Goal: Task Accomplishment & Management: Complete application form

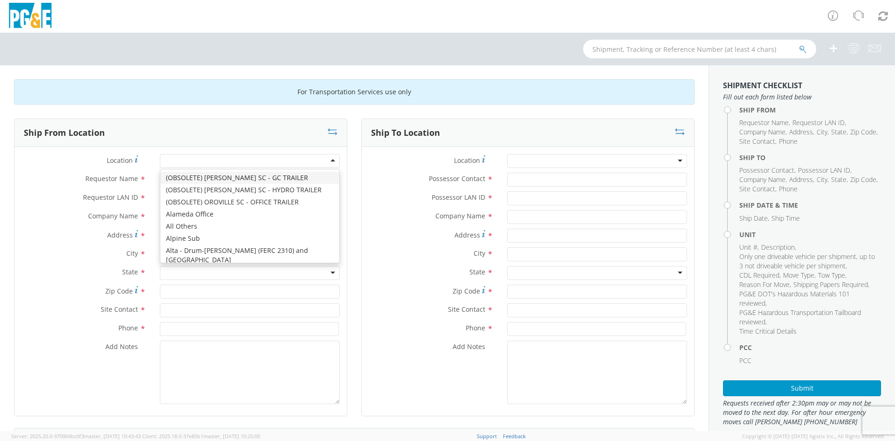
click at [196, 161] on div at bounding box center [250, 161] width 180 height 14
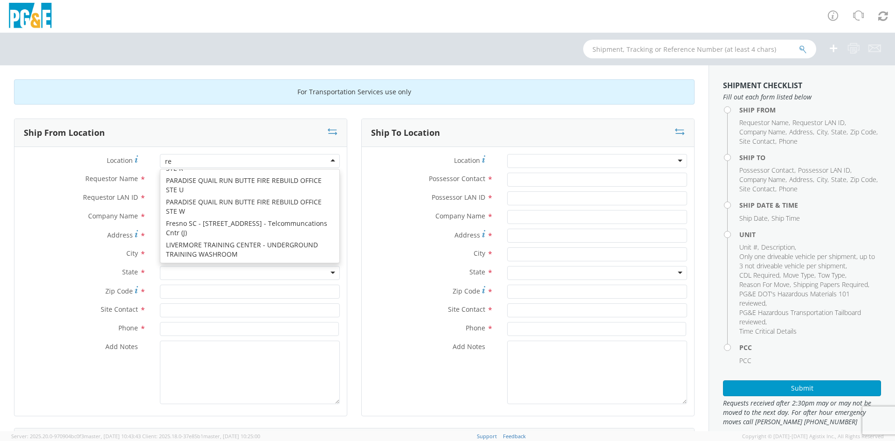
scroll to position [2, 0]
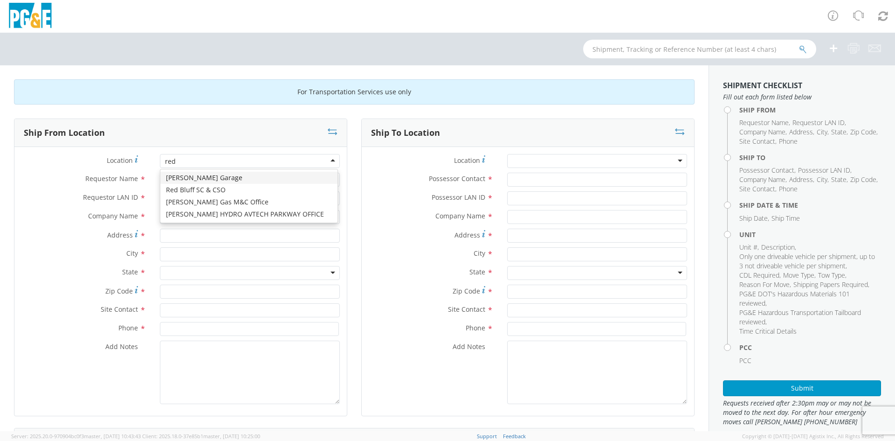
type input "[PERSON_NAME]"
type input "PG&E"
type input "[STREET_ADDRESS]"
type input "[PERSON_NAME]"
type input "96002"
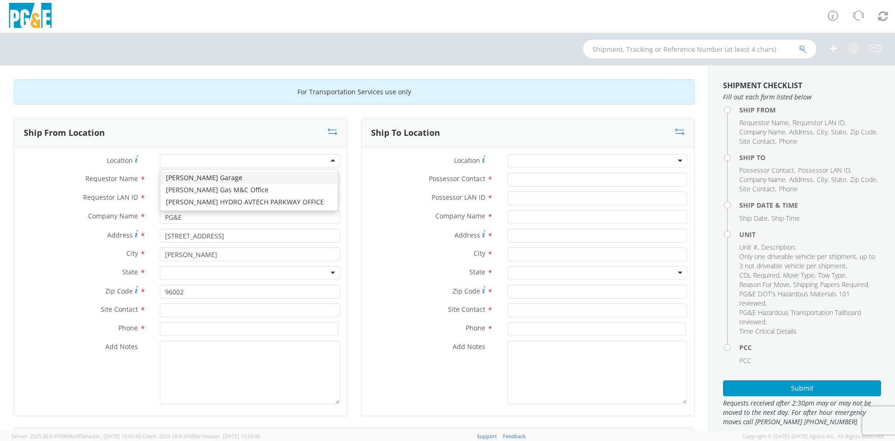
scroll to position [0, 0]
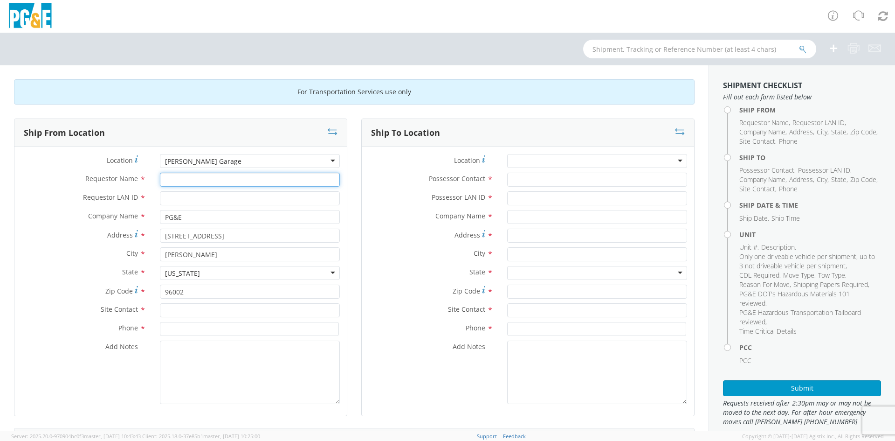
click at [192, 179] on input "Requestor Name *" at bounding box center [250, 179] width 180 height 14
type input "[PERSON_NAME]"
click at [190, 190] on div "Requestor Name * [PERSON_NAME]" at bounding box center [180, 181] width 332 height 19
click at [186, 193] on input "Requestor LAN ID *" at bounding box center [250, 198] width 180 height 14
type input "RCNF"
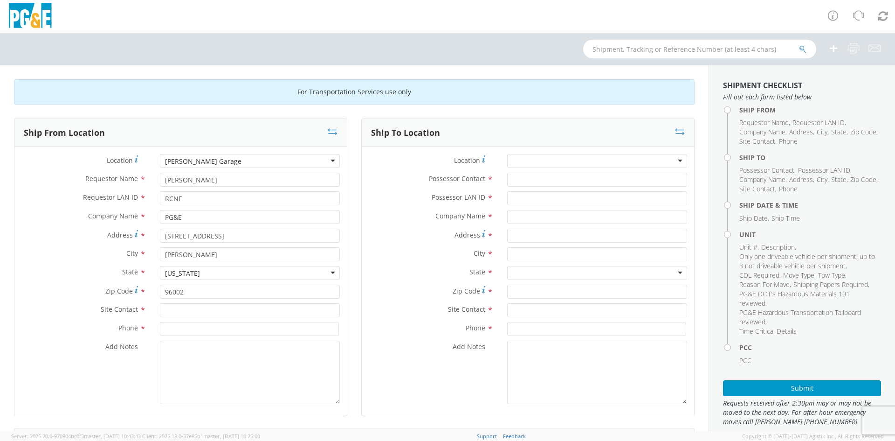
click at [188, 317] on div "Site Contact *" at bounding box center [180, 312] width 332 height 19
click at [202, 314] on input "text" at bounding box center [250, 310] width 180 height 14
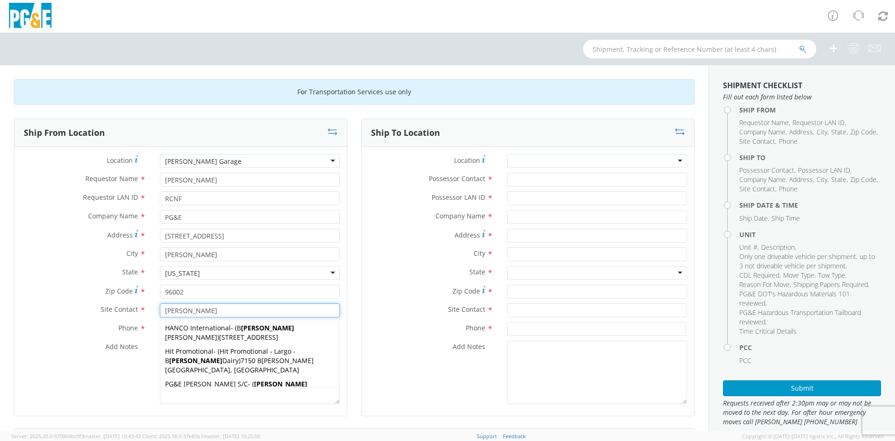
type input "[PERSON_NAME]"
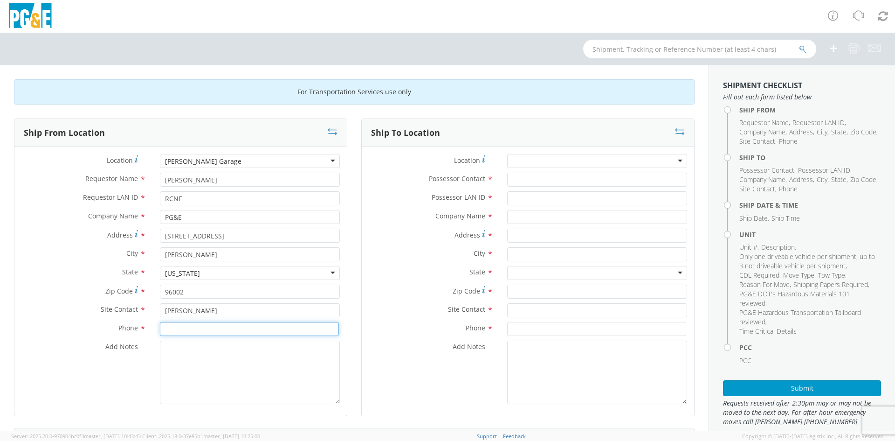
click at [182, 329] on input at bounding box center [249, 329] width 179 height 14
type input "5309029593"
click at [74, 288] on label "Zip Code *" at bounding box center [83, 290] width 138 height 13
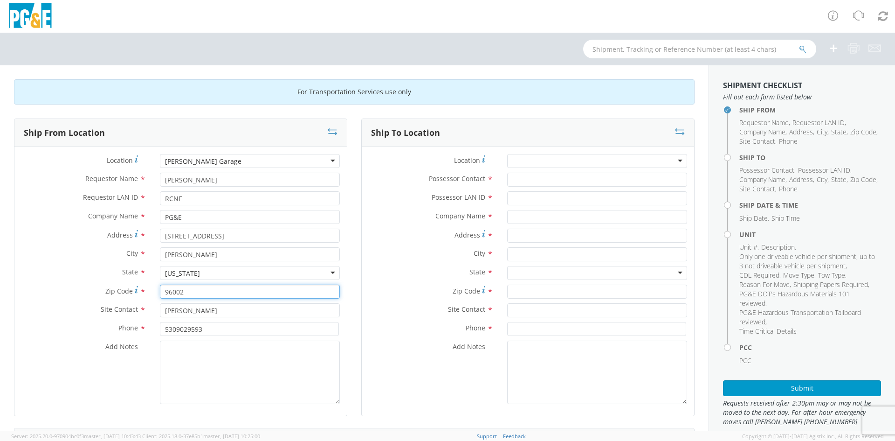
click at [160, 288] on input "96002" at bounding box center [250, 291] width 180 height 14
click at [552, 175] on input "Possessor Contact *" at bounding box center [597, 179] width 180 height 14
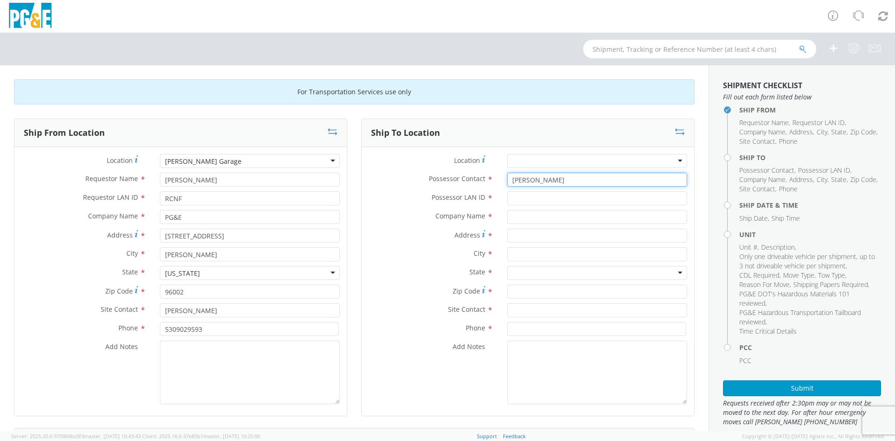
type input "[PERSON_NAME]"
type input "RCNF"
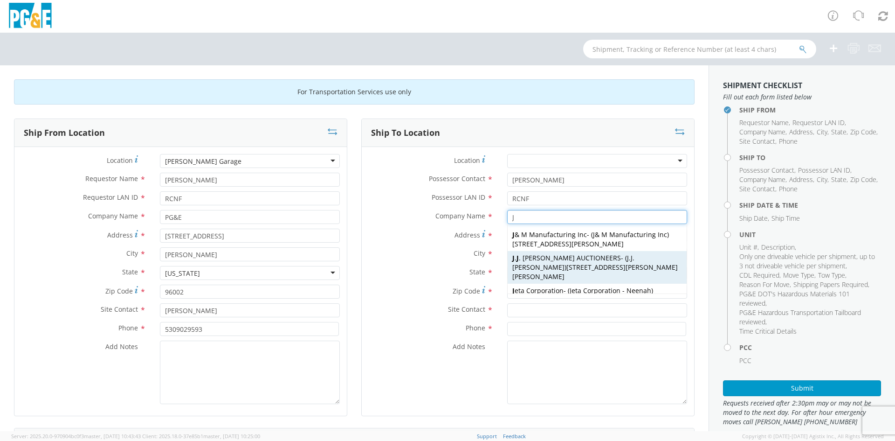
click at [570, 254] on span "[PERSON_NAME] AUCTIONEERS" at bounding box center [566, 257] width 109 height 9
type input "[PERSON_NAME] AUCTIONEERS"
type input "8668 [PERSON_NAME]."
type input "[PERSON_NAME]"
type input "95620"
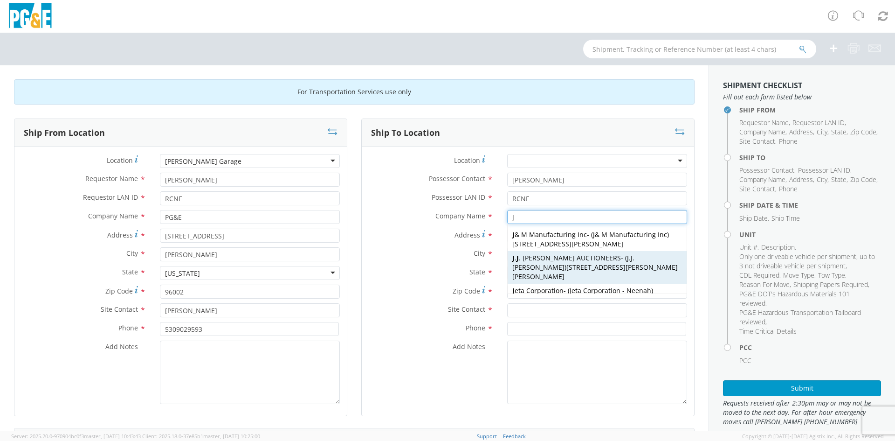
type input "[PERSON_NAME]"
type input "[PHONE_NUMBER]"
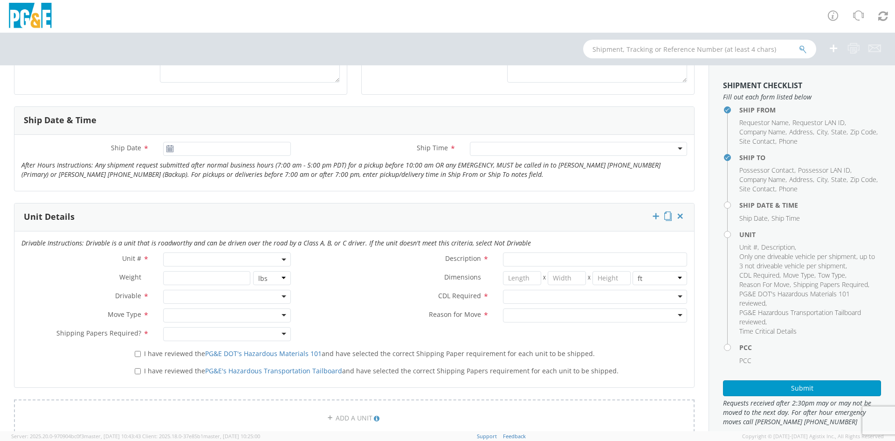
scroll to position [280, 0]
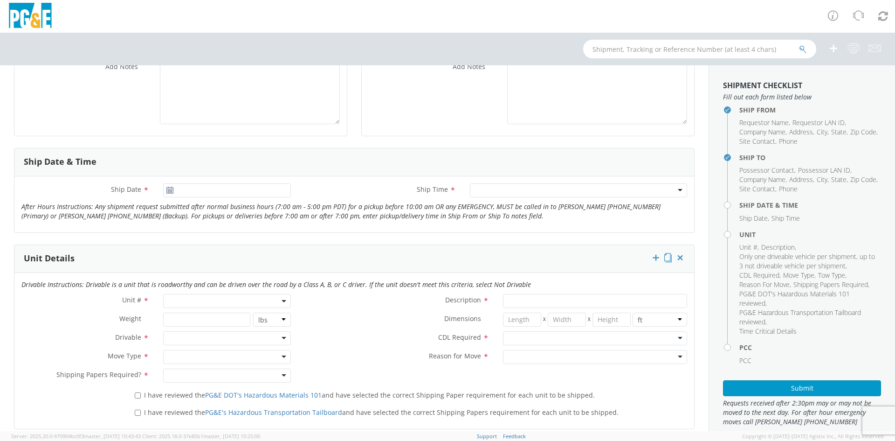
type input "[PERSON_NAME] AUCTIONEERS"
click at [167, 187] on use at bounding box center [169, 189] width 7 height 7
click at [172, 187] on use at bounding box center [169, 189] width 7 height 7
type input "[DATE]"
click at [214, 196] on input "[DATE]" at bounding box center [227, 190] width 128 height 14
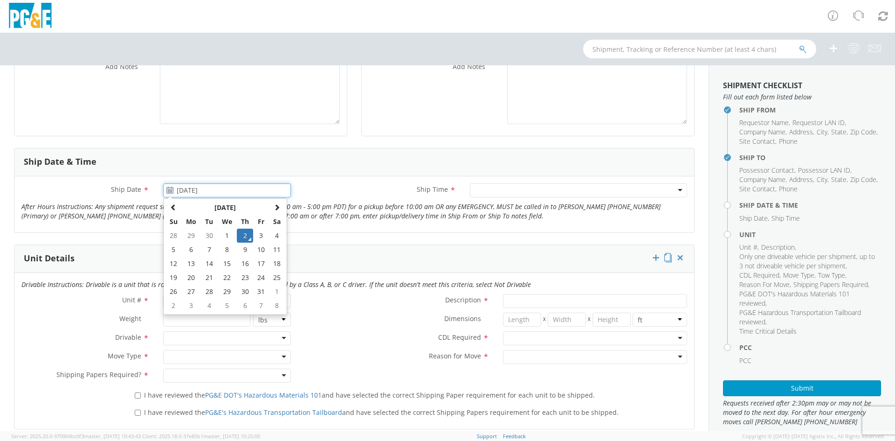
drag, startPoint x: 242, startPoint y: 234, endPoint x: 357, endPoint y: 219, distance: 116.1
click at [243, 234] on td "2" at bounding box center [245, 235] width 16 height 14
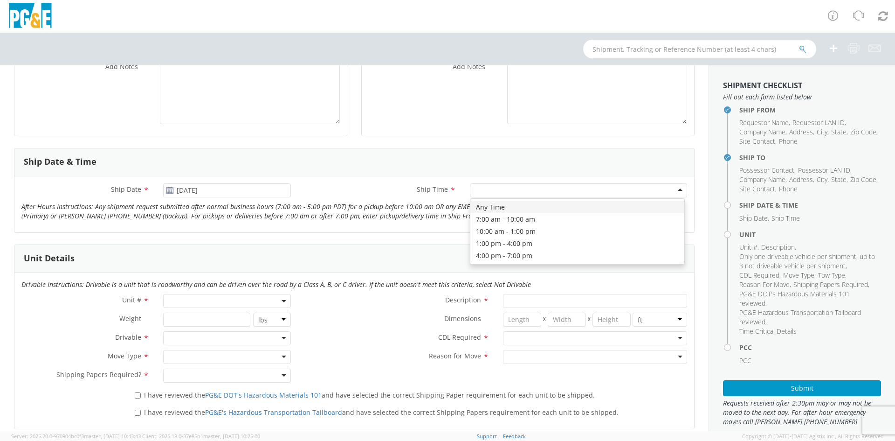
click at [523, 192] on div at bounding box center [578, 190] width 217 height 14
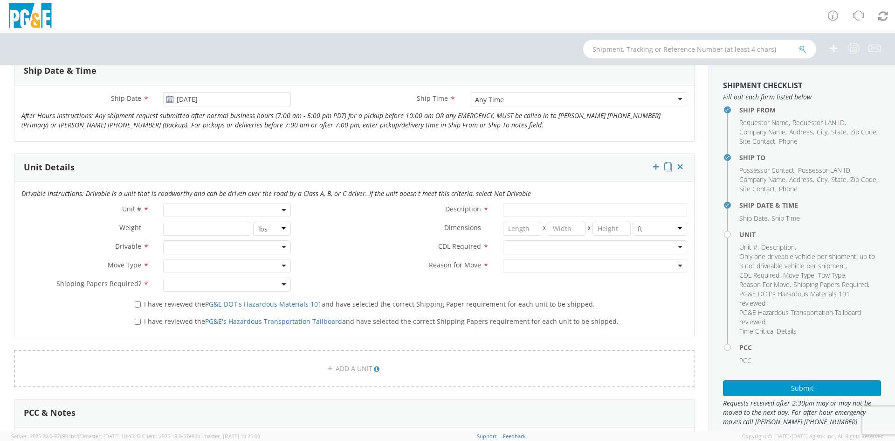
scroll to position [373, 0]
click at [196, 205] on span at bounding box center [227, 207] width 128 height 14
click at [193, 220] on input "search" at bounding box center [227, 223] width 122 height 14
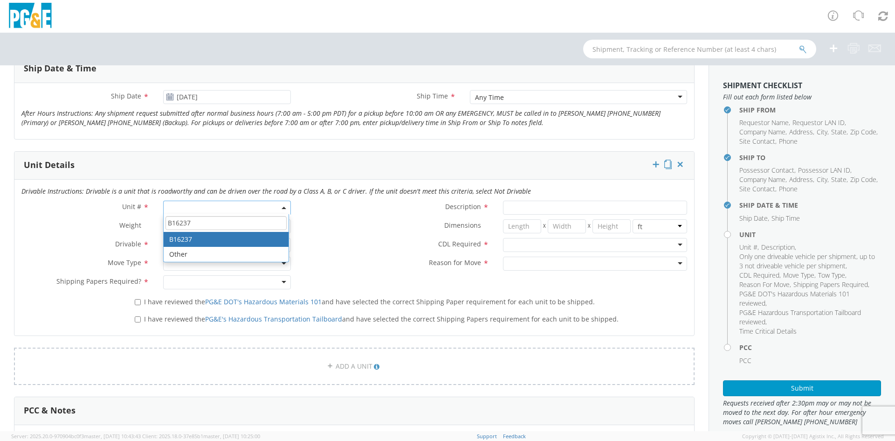
type input "B16237"
type input "TRAILER; SINGLE REEL W/TURRET"
type input "9900"
select select "B16237"
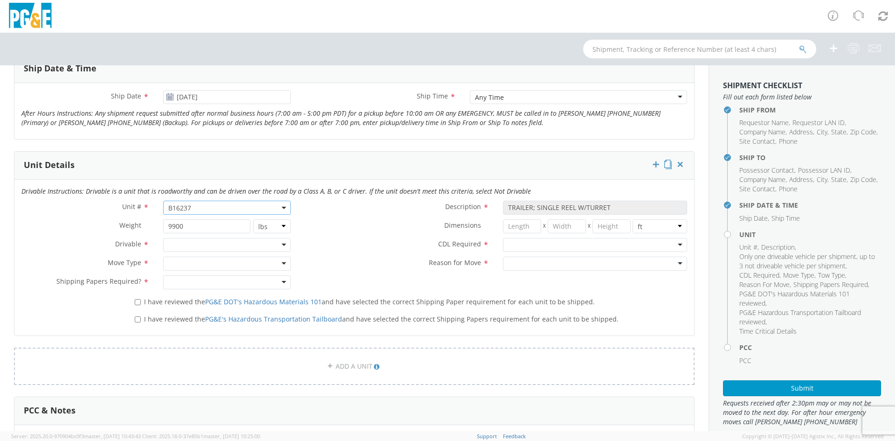
click at [267, 245] on div at bounding box center [227, 245] width 128 height 14
click at [277, 262] on div at bounding box center [227, 263] width 128 height 14
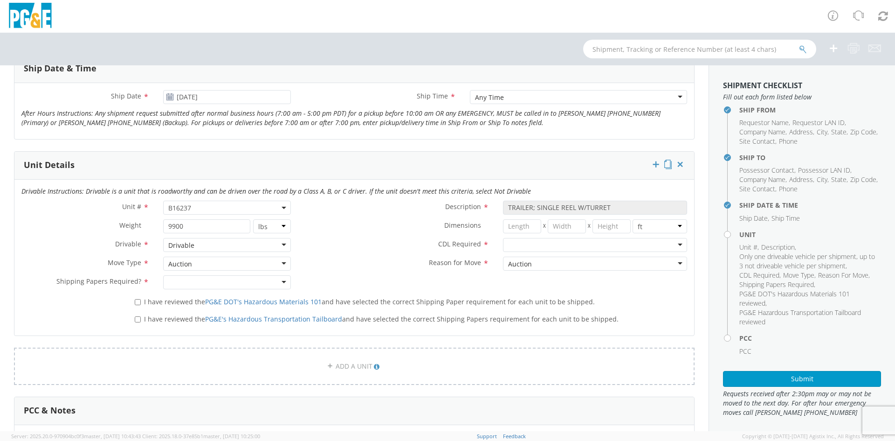
click at [235, 283] on div at bounding box center [227, 282] width 128 height 14
click at [533, 240] on div at bounding box center [595, 245] width 184 height 14
click at [136, 301] on input "I have reviewed the PG&E DOT's Hazardous Materials 101 and have selected the co…" at bounding box center [138, 302] width 6 height 6
checkbox input "true"
click at [137, 318] on input "I have reviewed the PG&E's Hazardous Transportation Tailboard and have selected…" at bounding box center [138, 319] width 6 height 6
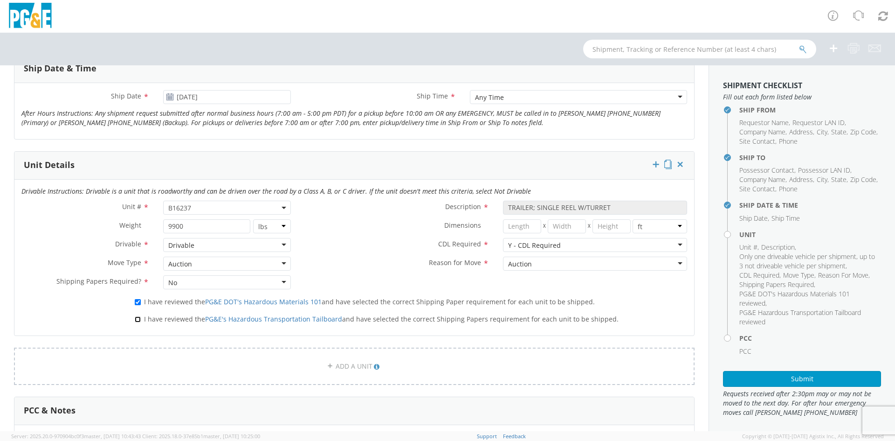
checkbox input "true"
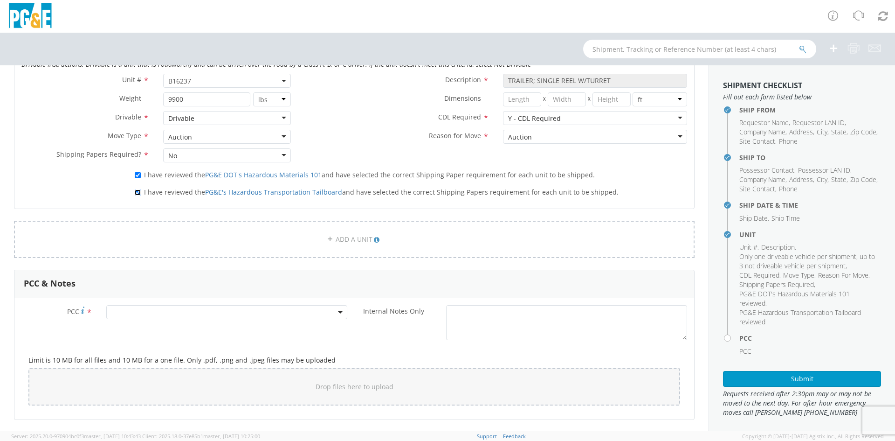
scroll to position [513, 0]
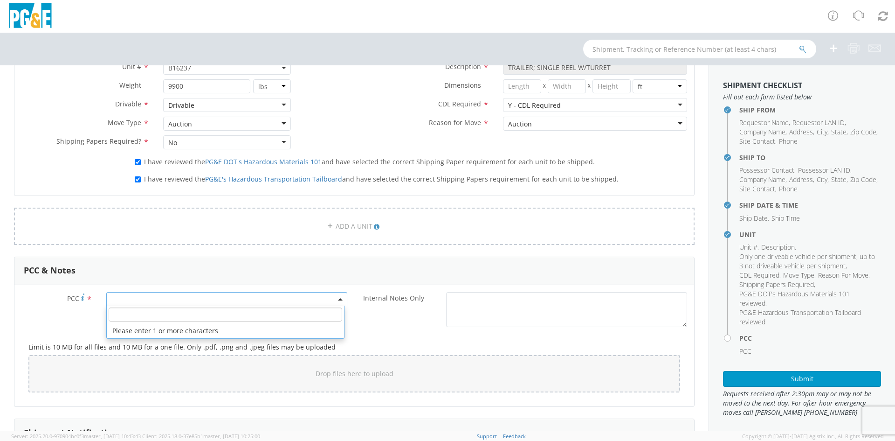
click at [186, 297] on span at bounding box center [226, 299] width 241 height 14
click at [230, 320] on input "number" at bounding box center [226, 314] width 234 height 14
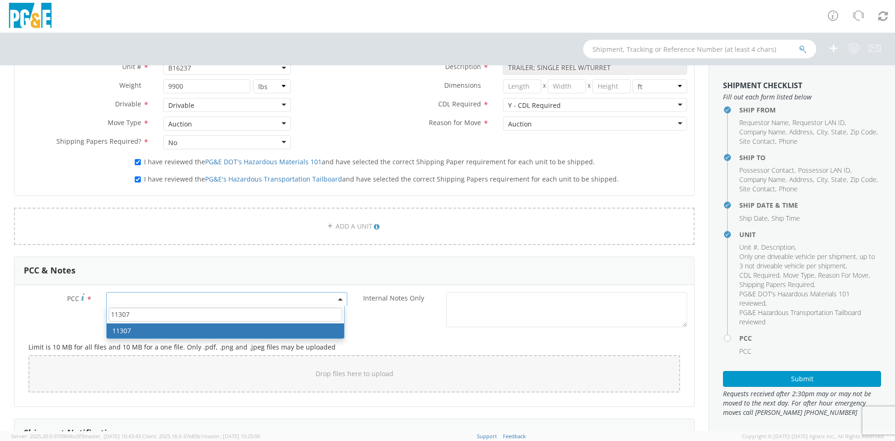
type input "11307"
select select "11307"
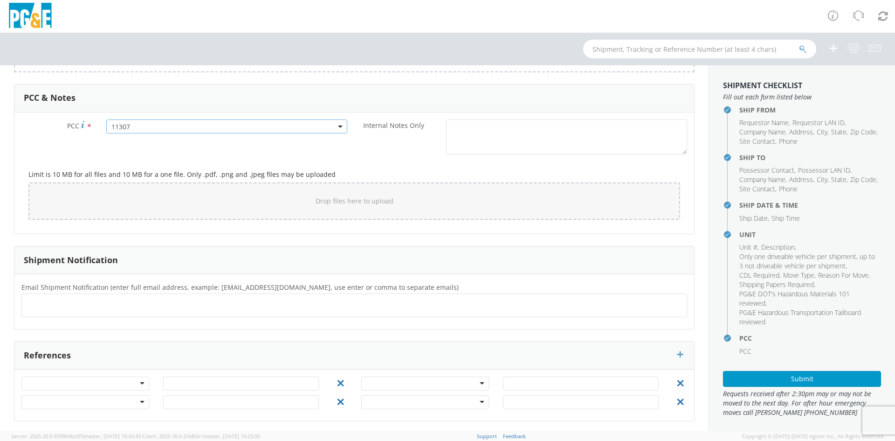
scroll to position [687, 0]
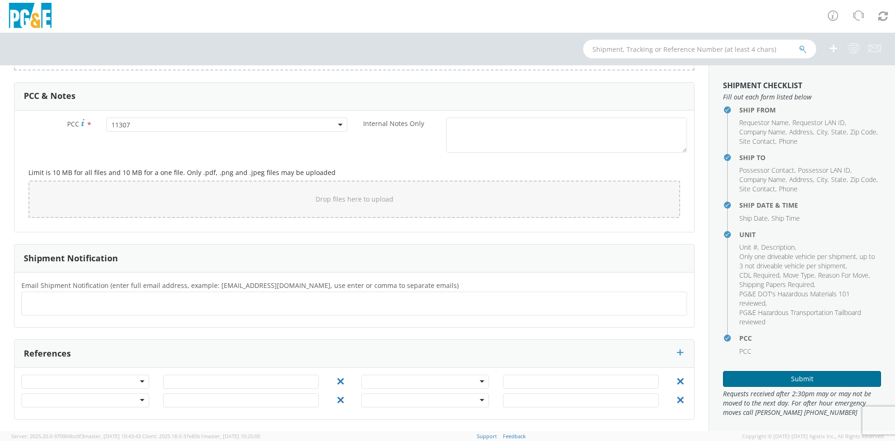
click at [802, 380] on button "Submit" at bounding box center [802, 379] width 158 height 16
